Goal: Navigation & Orientation: Find specific page/section

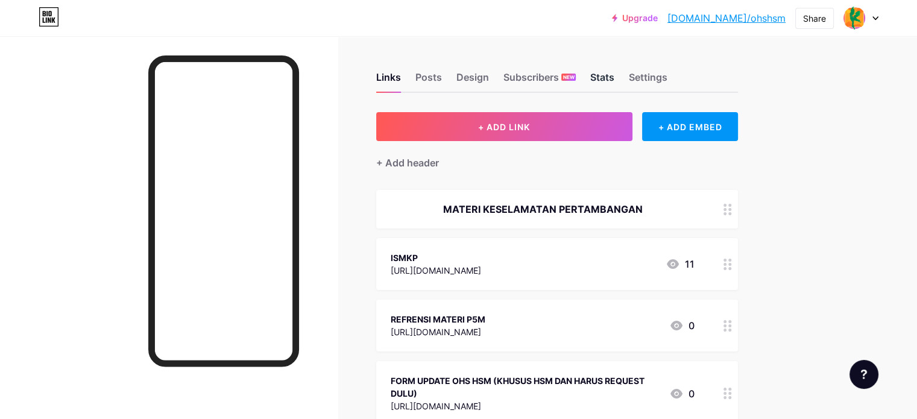
click at [453, 74] on div "Stats" at bounding box center [602, 81] width 24 height 22
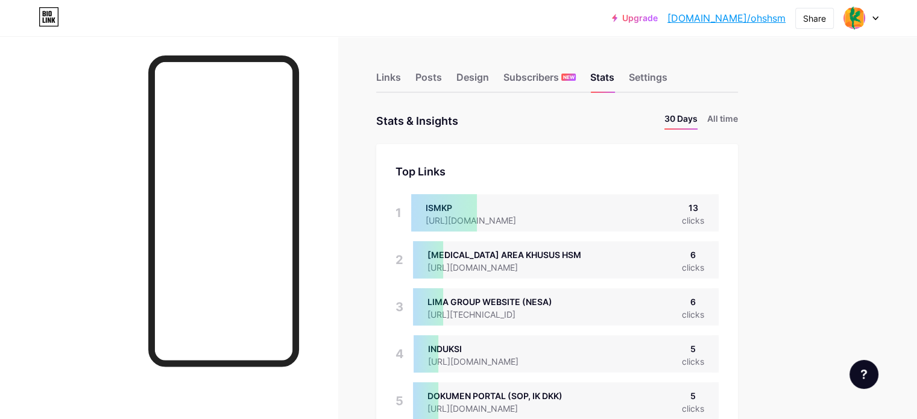
click at [436, 69] on div "Links Posts Design Subscribers NEW Stats Settings" at bounding box center [557, 72] width 362 height 42
click at [401, 84] on div "Links" at bounding box center [388, 81] width 25 height 22
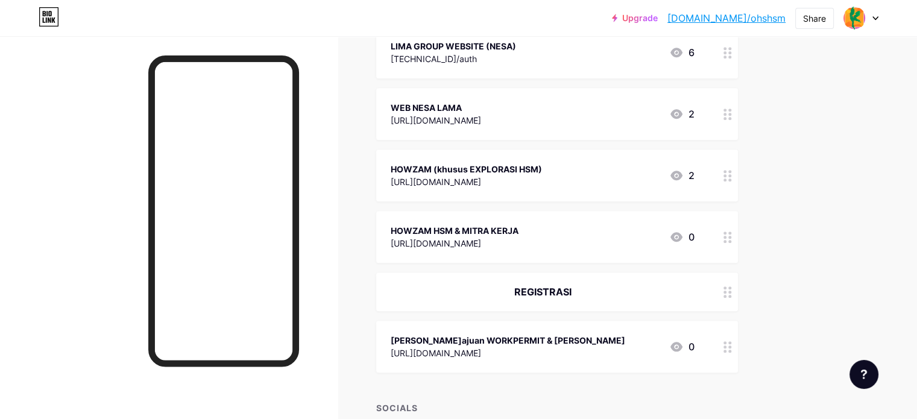
scroll to position [1527, 0]
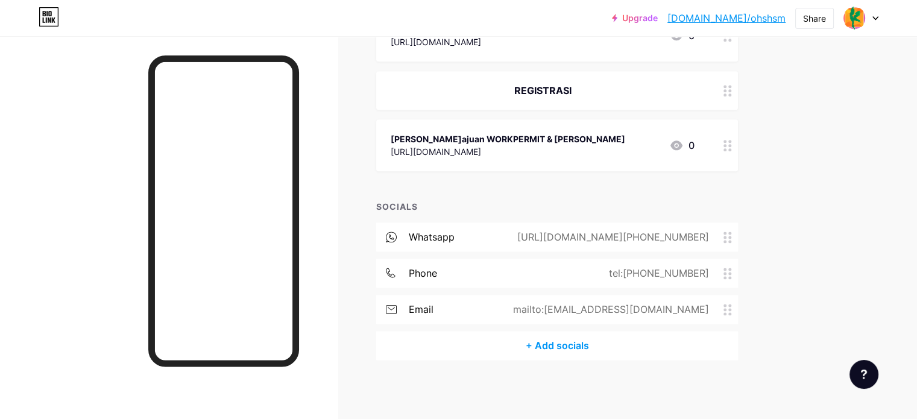
click at [453, 17] on icon at bounding box center [875, 18] width 6 height 4
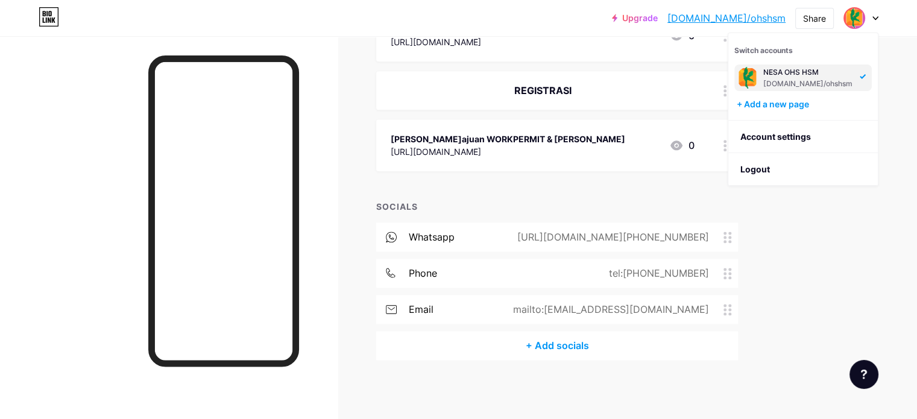
click at [453, 26] on div "Upgrade [DOMAIN_NAME]/ohshsm... [DOMAIN_NAME]/ohshsm Share Switch accounts NESA…" at bounding box center [458, 18] width 917 height 22
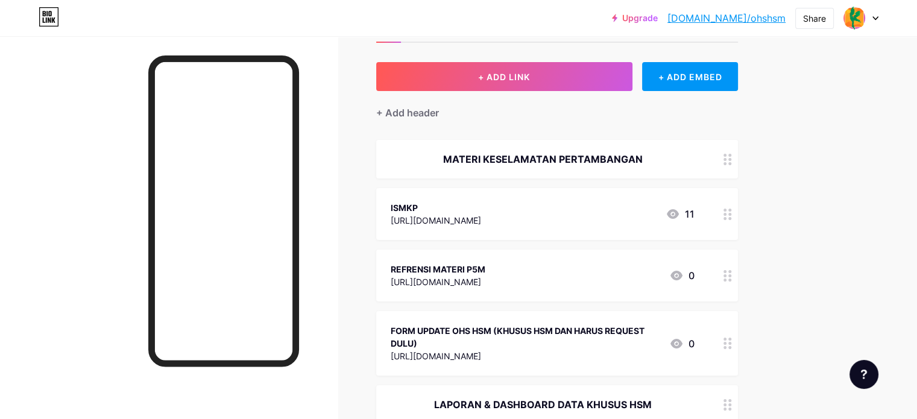
scroll to position [0, 0]
